Goal: Navigation & Orientation: Find specific page/section

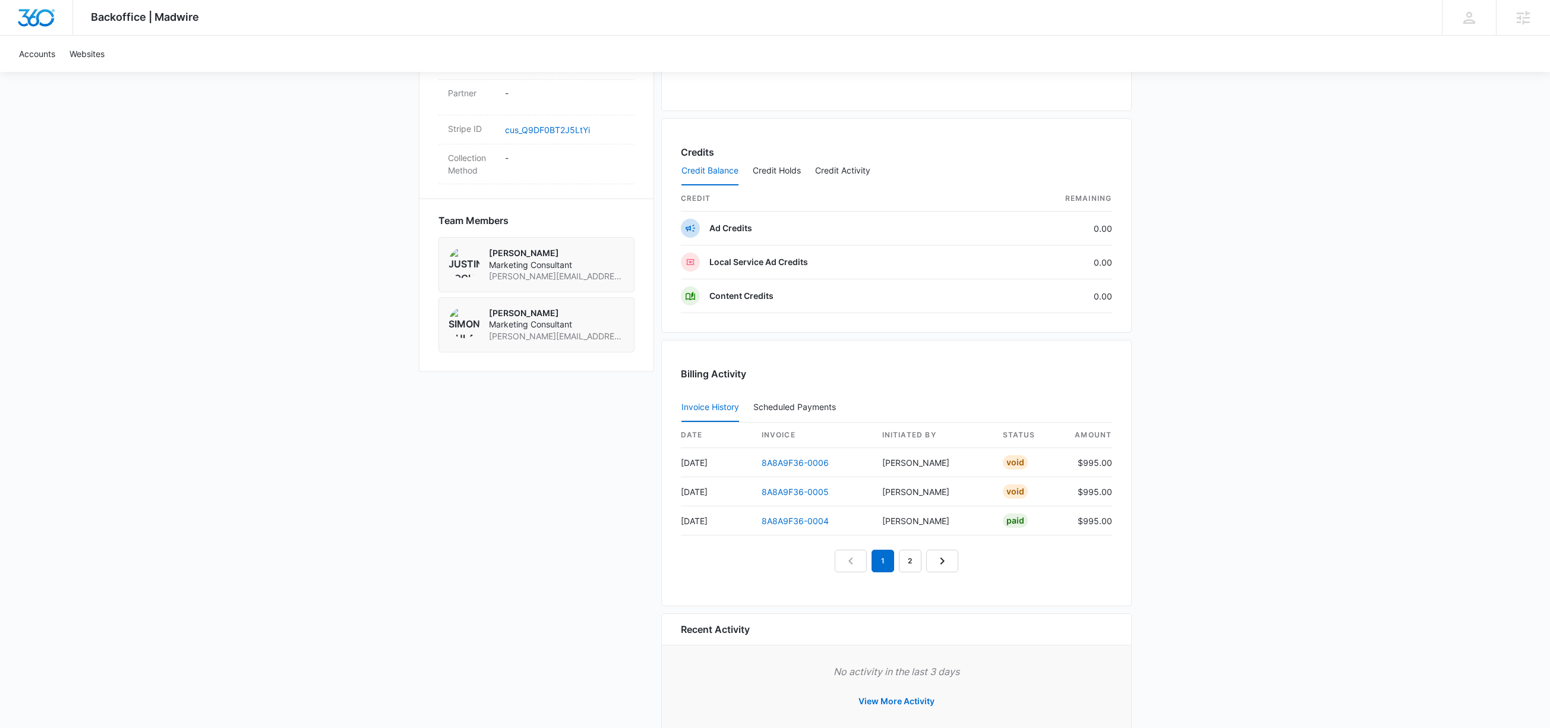
scroll to position [791, 0]
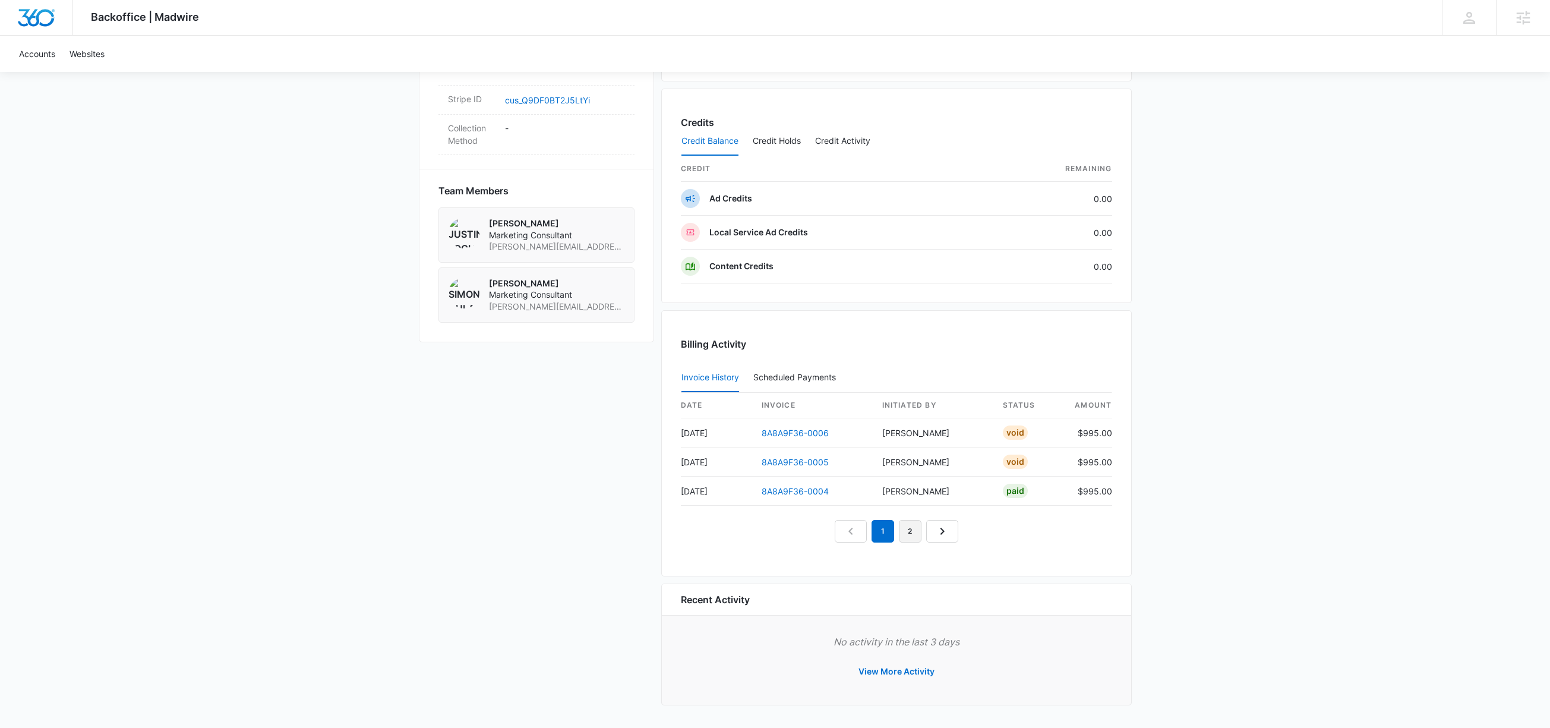
click at [913, 532] on link "2" at bounding box center [910, 531] width 23 height 23
click at [881, 529] on link "1" at bounding box center [883, 531] width 23 height 23
click at [905, 531] on link "2" at bounding box center [910, 531] width 23 height 23
click at [888, 532] on link "1" at bounding box center [883, 531] width 23 height 23
click at [910, 531] on link "2" at bounding box center [910, 531] width 23 height 23
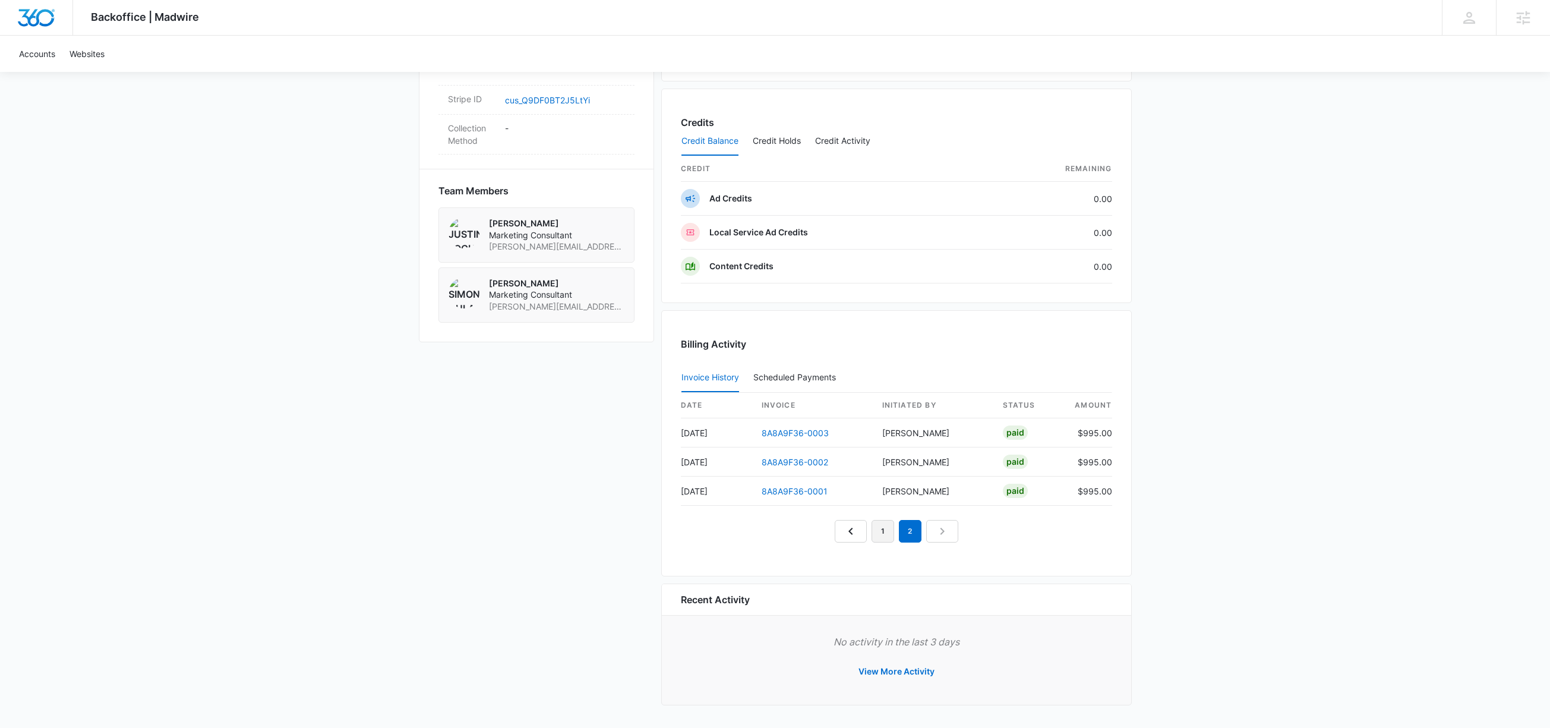
click at [885, 531] on link "1" at bounding box center [883, 531] width 23 height 23
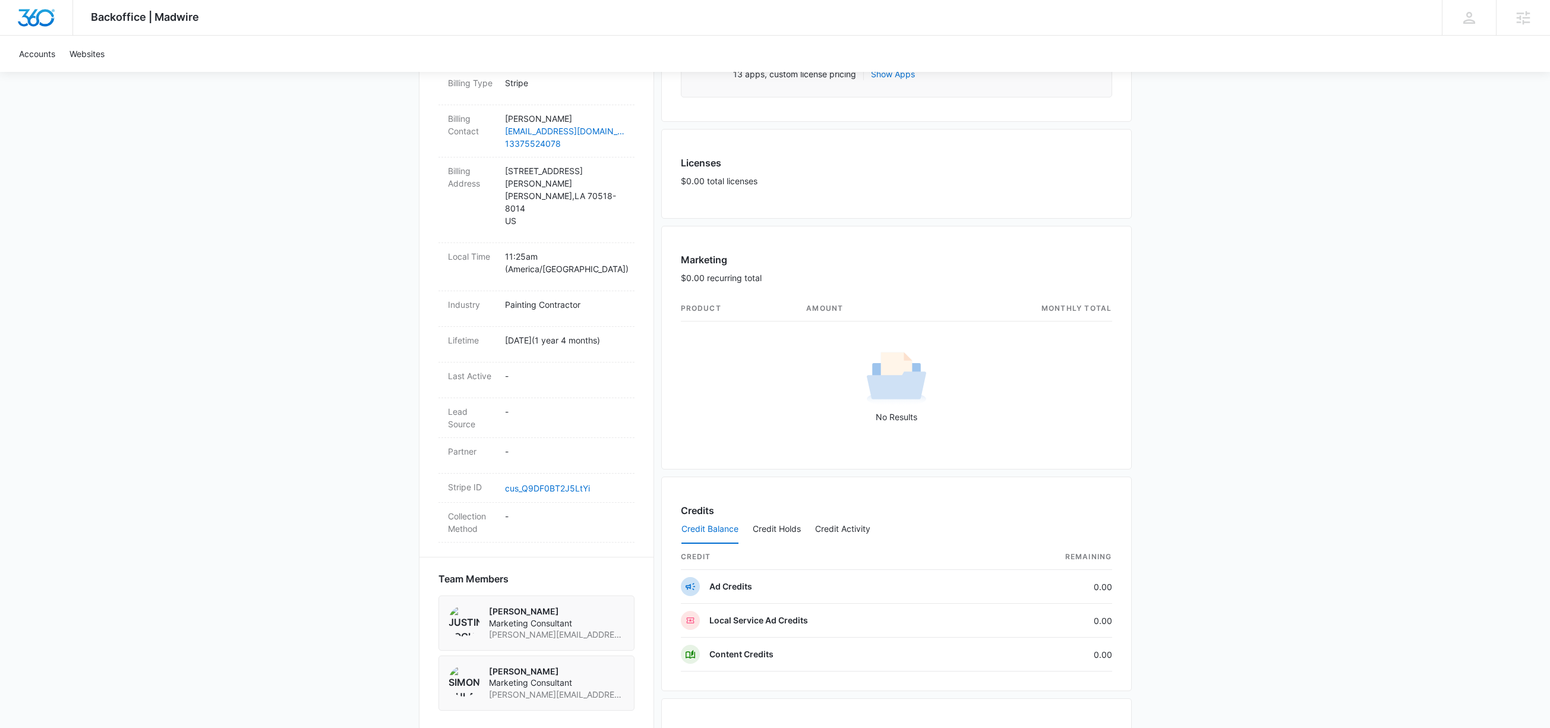
scroll to position [0, 0]
